Goal: Task Accomplishment & Management: Use online tool/utility

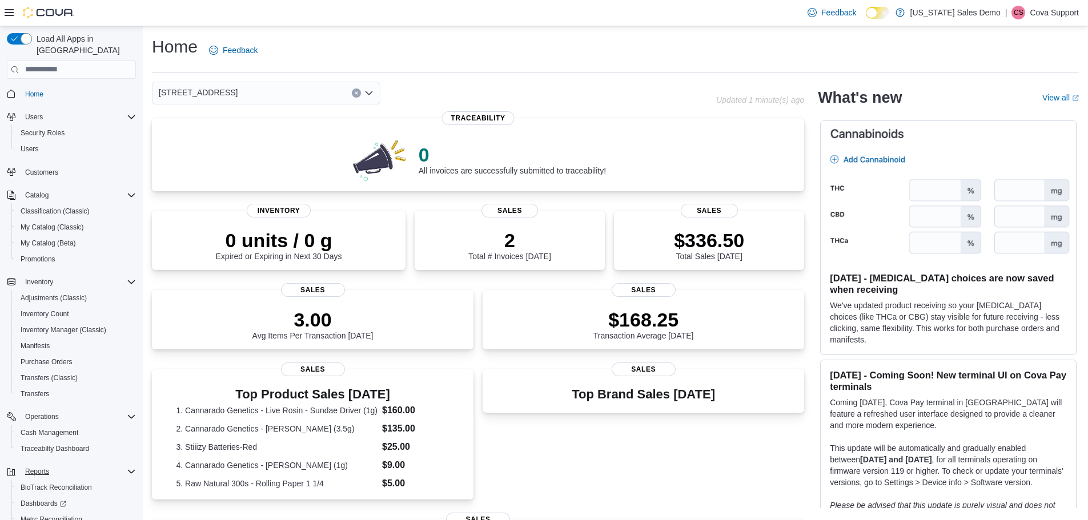
scroll to position [53, 0]
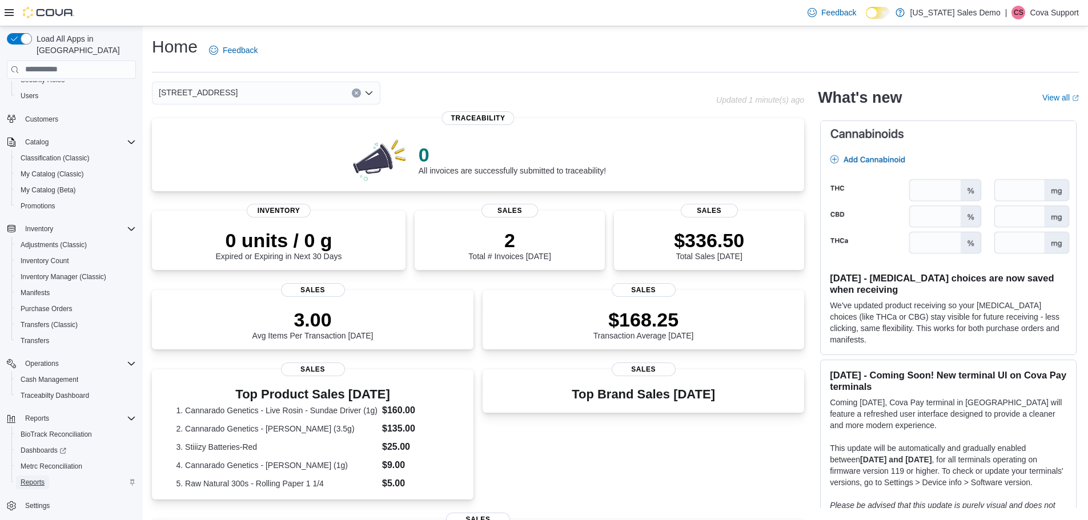
click at [39, 478] on span "Reports" at bounding box center [33, 482] width 24 height 9
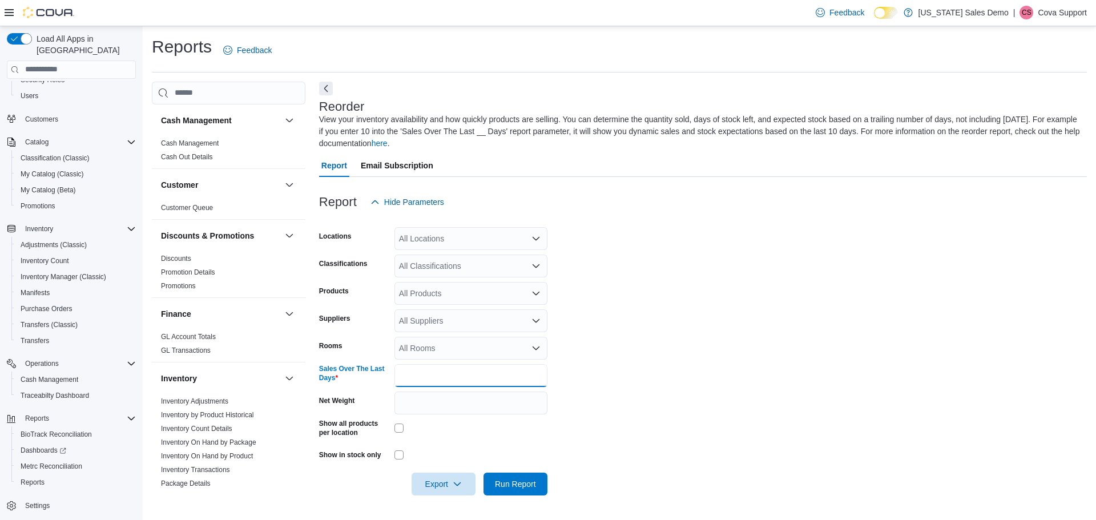
drag, startPoint x: 437, startPoint y: 382, endPoint x: 471, endPoint y: 425, distance: 54.8
click at [439, 381] on input "*" at bounding box center [471, 375] width 153 height 23
type input "***"
click at [517, 484] on span "Run Report" at bounding box center [515, 483] width 41 height 11
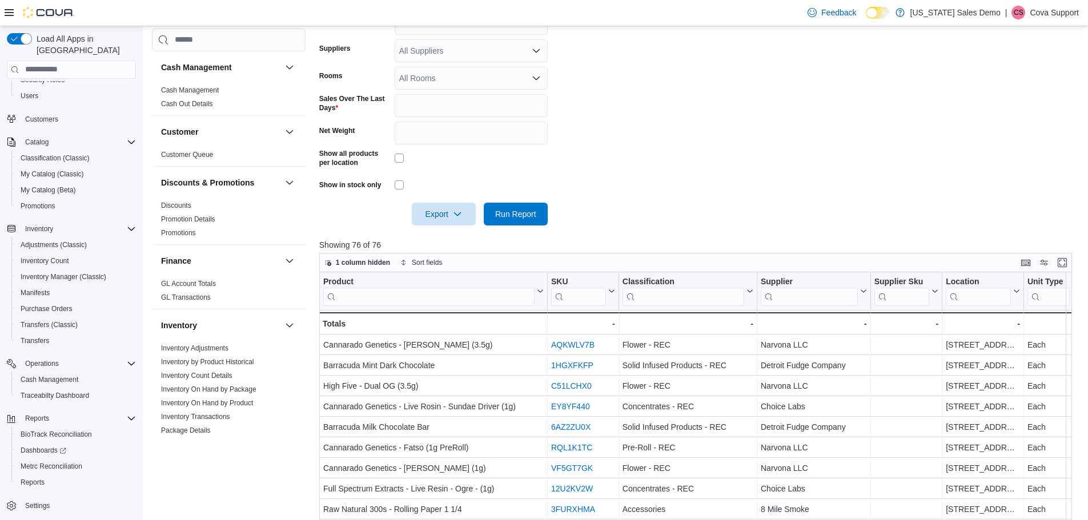
scroll to position [286, 0]
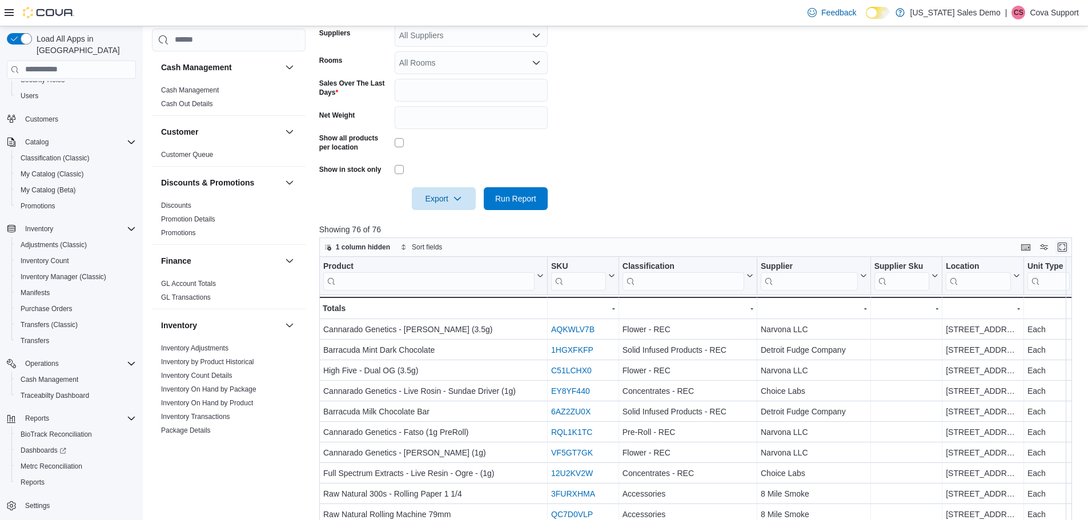
drag, startPoint x: 1074, startPoint y: 248, endPoint x: 1076, endPoint y: 255, distance: 8.0
click at [1069, 249] on button "Enter fullscreen" at bounding box center [1062, 247] width 14 height 14
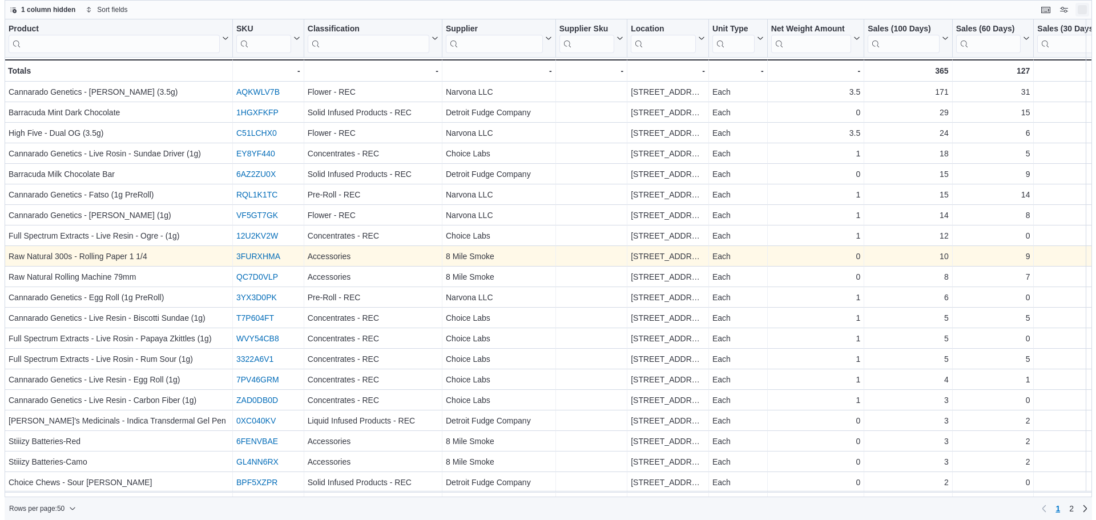
scroll to position [0, 0]
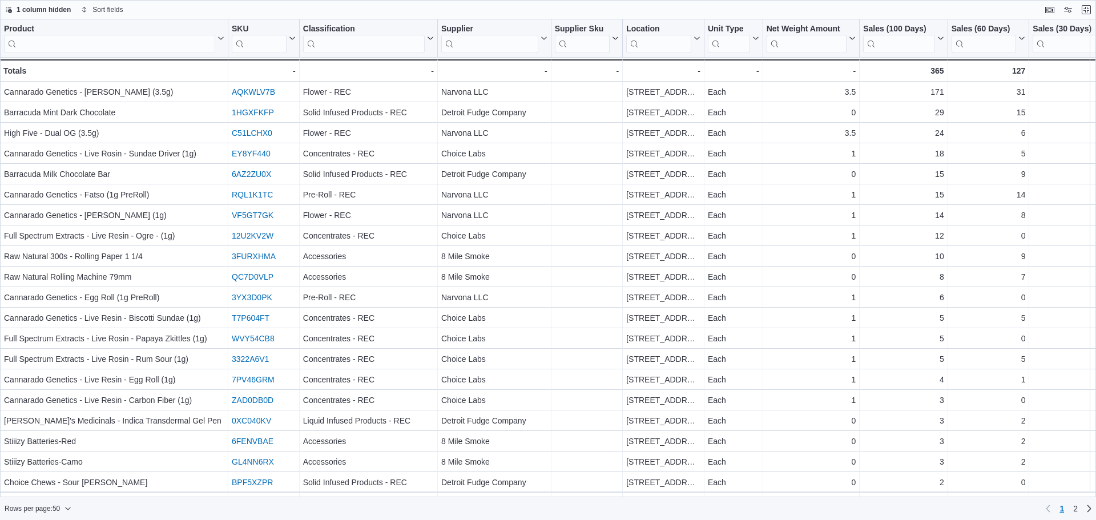
drag, startPoint x: 315, startPoint y: 500, endPoint x: 332, endPoint y: 509, distance: 19.2
click at [332, 509] on div "Rows per page : 50 Page 1 of 2 1 2" at bounding box center [548, 508] width 1096 height 23
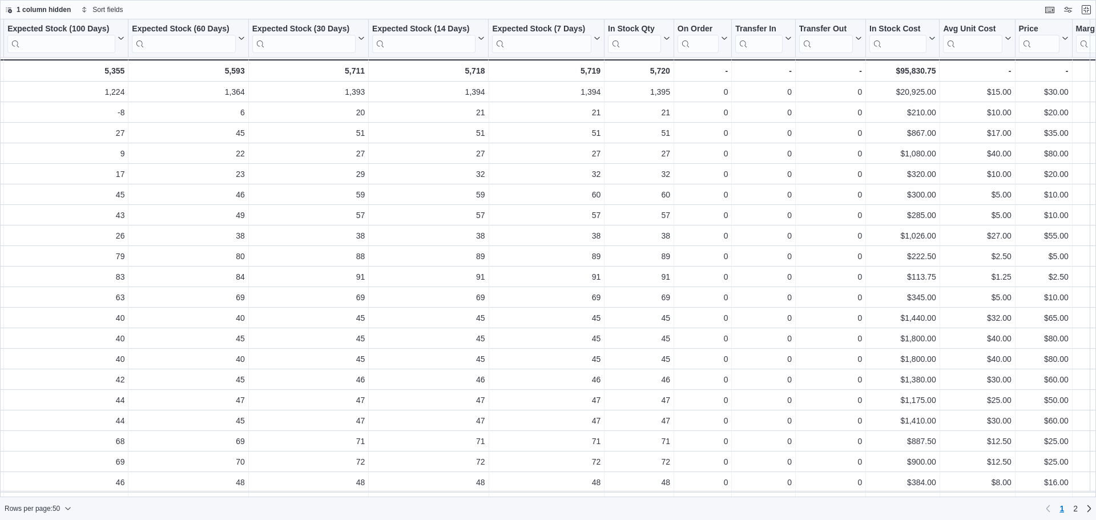
scroll to position [0, 2146]
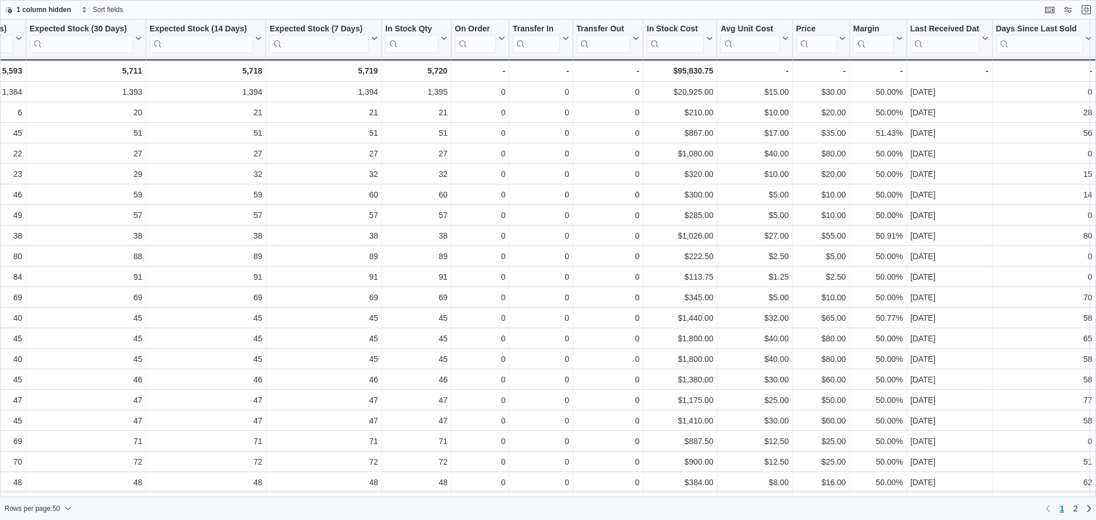
drag, startPoint x: 764, startPoint y: 499, endPoint x: 784, endPoint y: 499, distance: 20.6
click at [789, 501] on div "Rows per page : 50 Page 1 of 2 1 2" at bounding box center [548, 508] width 1096 height 23
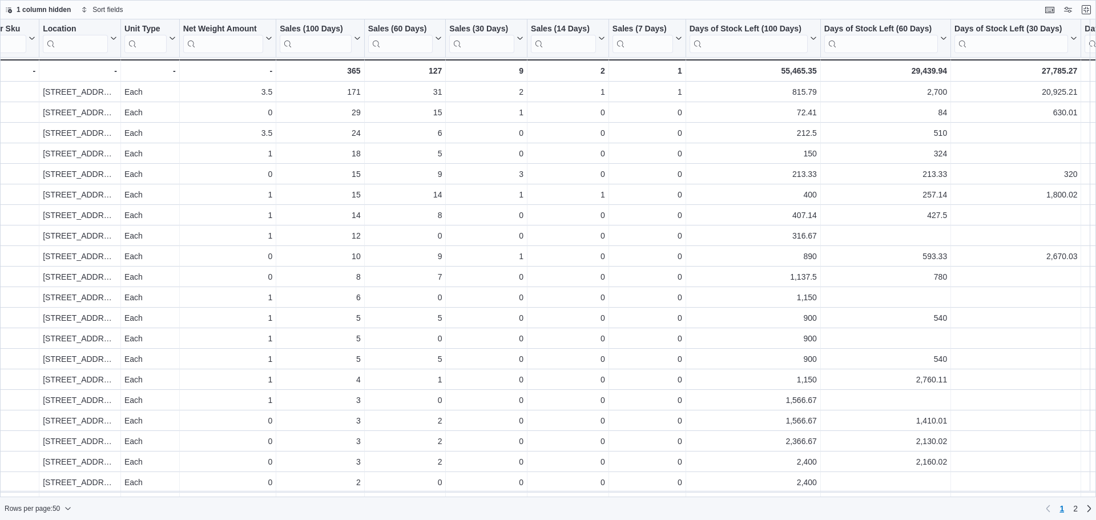
scroll to position [0, 577]
